Goal: Information Seeking & Learning: Stay updated

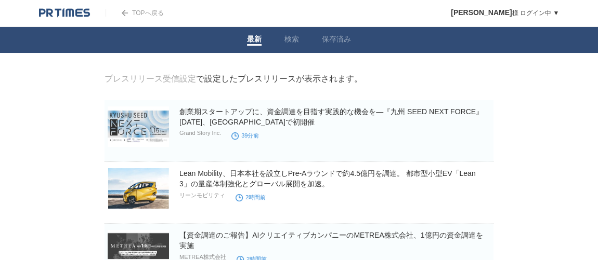
click at [78, 14] on img at bounding box center [64, 13] width 51 height 10
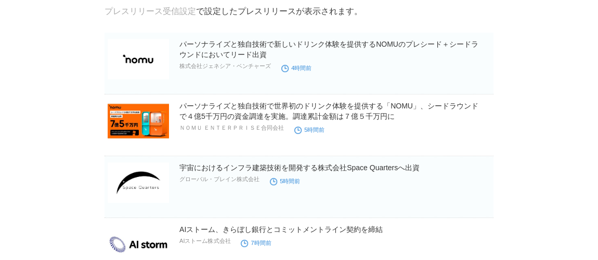
scroll to position [69, 0]
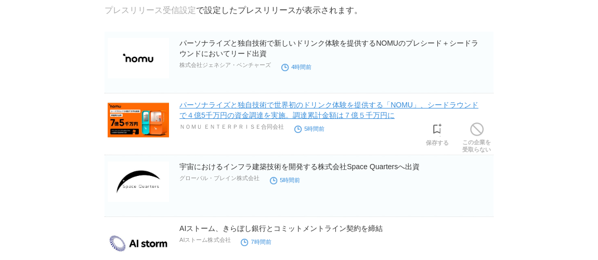
click at [232, 117] on link "パーソナライズと独自技術で世界初のドリンク体験を提供する「NOMU」、シードラウンドで４億5千万円の資金調達を実施。調達累計金額は７億５千万円に" at bounding box center [328, 110] width 299 height 19
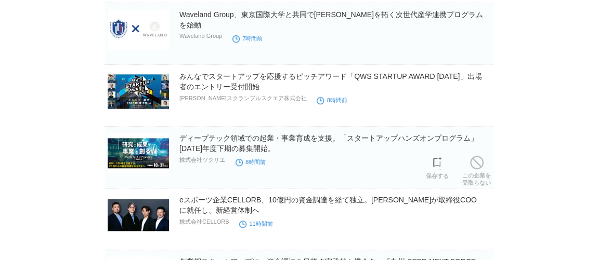
scroll to position [0, 0]
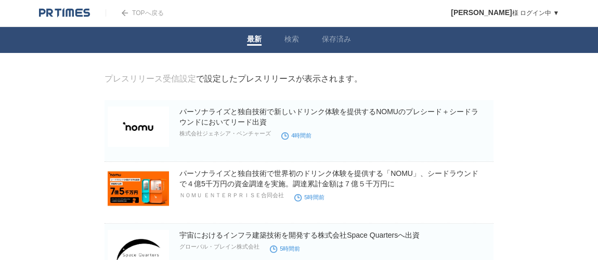
click at [60, 12] on img at bounding box center [64, 13] width 51 height 10
click at [134, 16] on div "TOPへ戻る" at bounding box center [135, 13] width 58 height 26
click at [134, 10] on link "TOPへ戻る" at bounding box center [135, 12] width 58 height 7
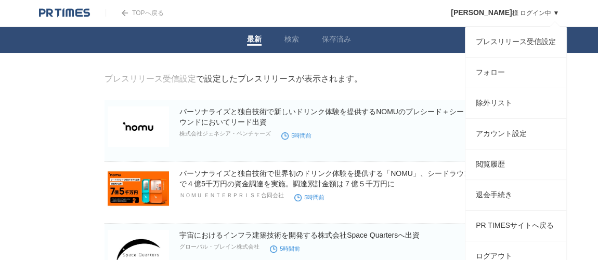
click at [489, 10] on span "[PERSON_NAME]" at bounding box center [481, 12] width 61 height 8
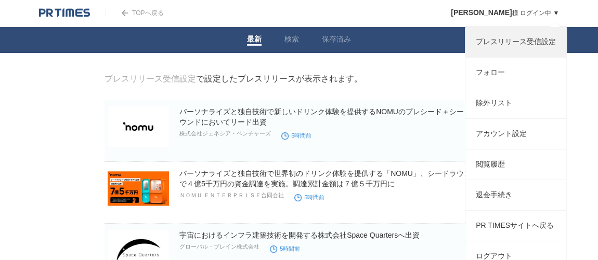
click at [495, 46] on link "プレスリリース受信設定" at bounding box center [515, 42] width 101 height 30
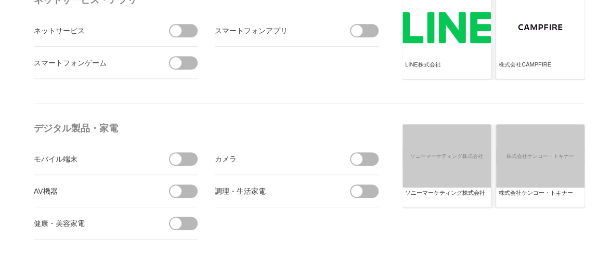
scroll to position [0, 26]
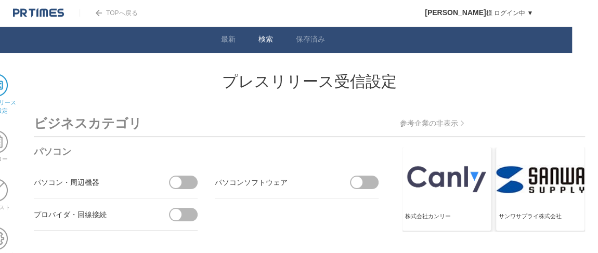
click at [269, 40] on link "検索" at bounding box center [265, 40] width 15 height 11
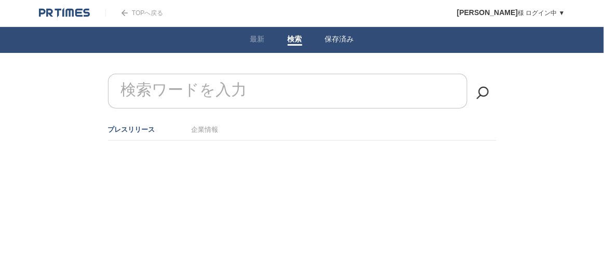
click at [354, 38] on li "保存済み" at bounding box center [340, 40] width 52 height 26
click at [342, 39] on link "保存済み" at bounding box center [339, 40] width 29 height 11
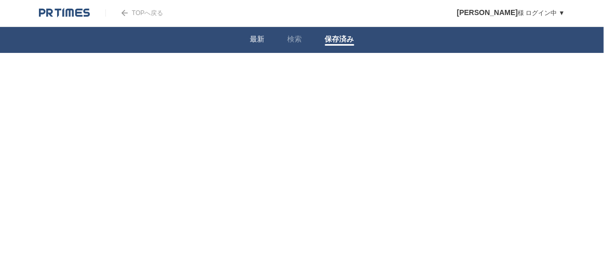
click at [260, 37] on link "最新" at bounding box center [258, 40] width 15 height 11
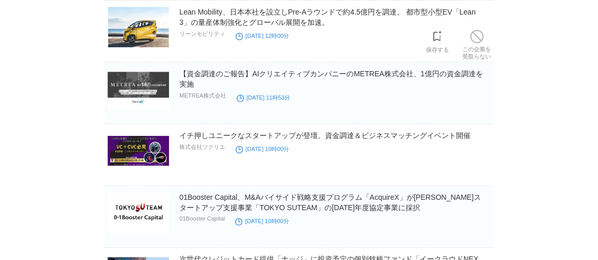
scroll to position [653, 0]
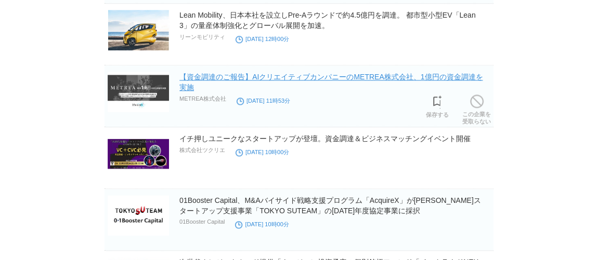
click at [210, 77] on link "【資金調達のご報告】AIクリエイティブカンパニーのMETREA株式会社、1億円の資金調達を実施" at bounding box center [330, 82] width 303 height 19
